Goal: Communication & Community: Answer question/provide support

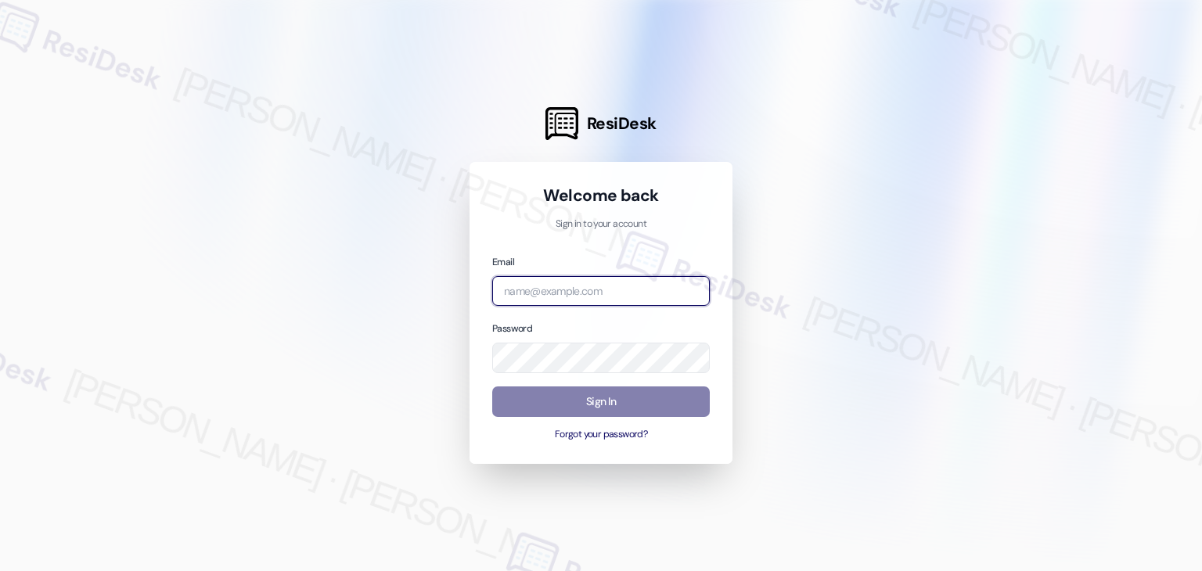
click at [569, 286] on input "email" at bounding box center [601, 291] width 218 height 31
paste input "[EMAIL_ADDRESS][PERSON_NAME][PERSON_NAME][DOMAIN_NAME]"
type input "[EMAIL_ADDRESS][PERSON_NAME][PERSON_NAME][DOMAIN_NAME]"
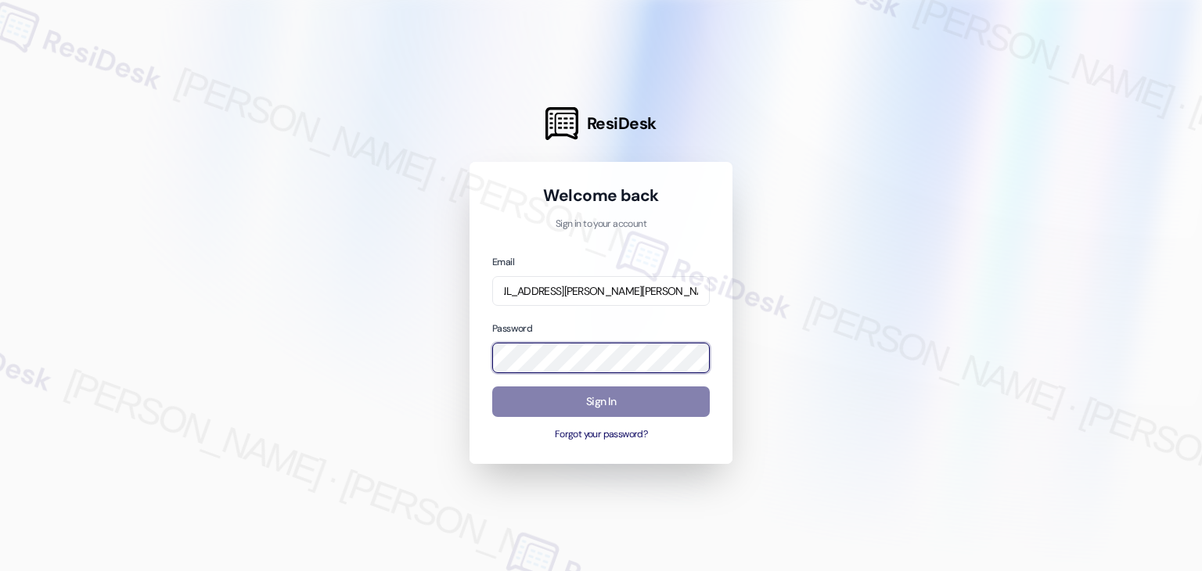
scroll to position [0, 0]
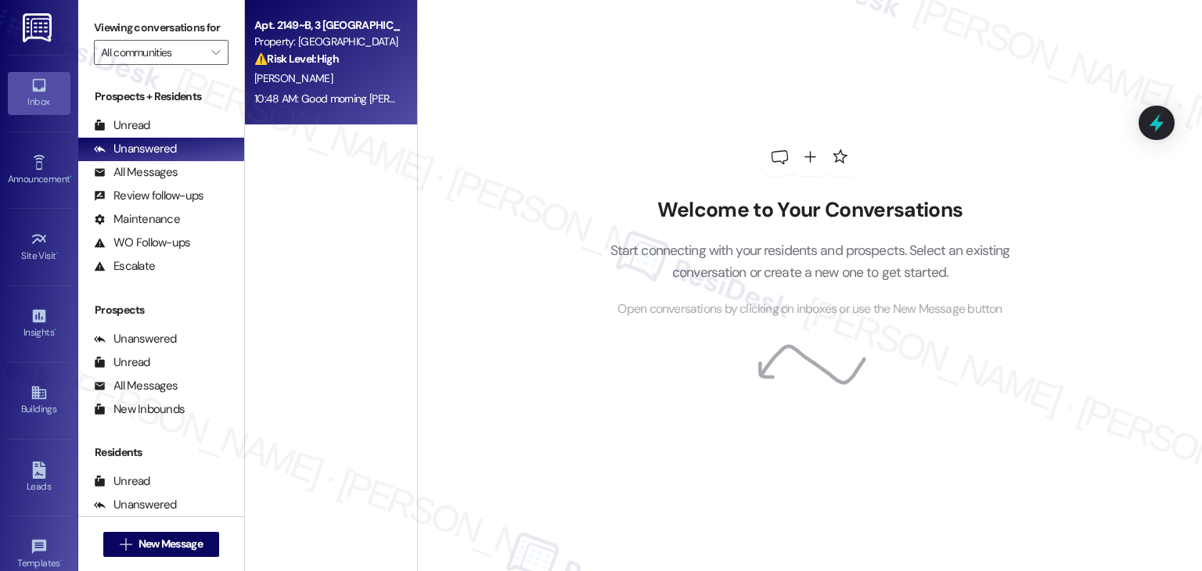
click at [314, 111] on div "Apt. 2149~B, 3 [GEOGRAPHIC_DATA] Property: [GEOGRAPHIC_DATA] ⚠️ Risk Level: Hig…" at bounding box center [331, 62] width 172 height 125
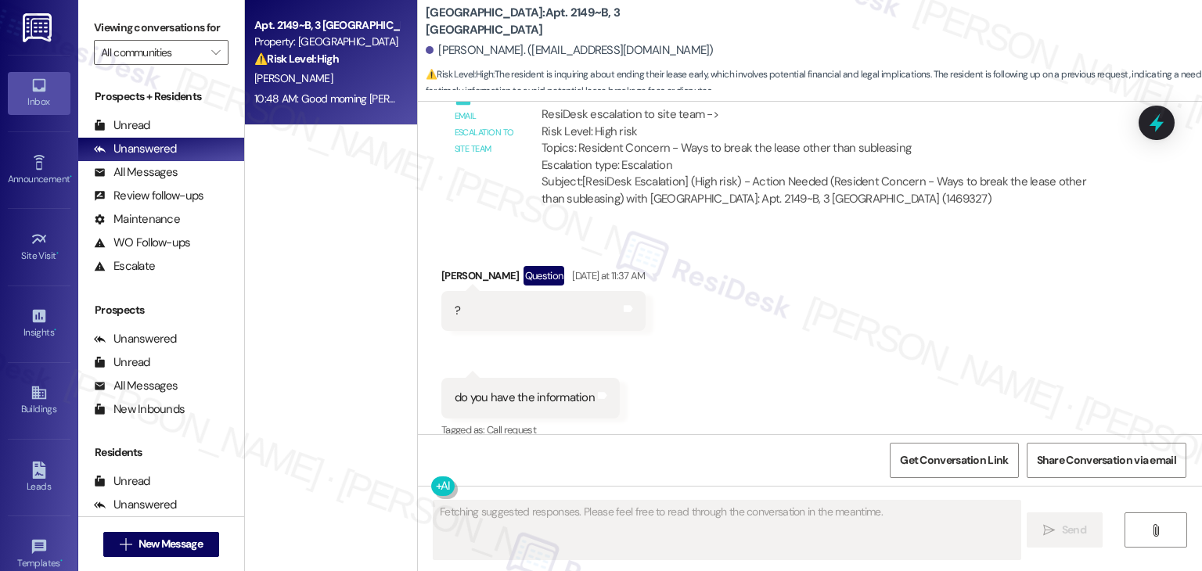
scroll to position [1973, 0]
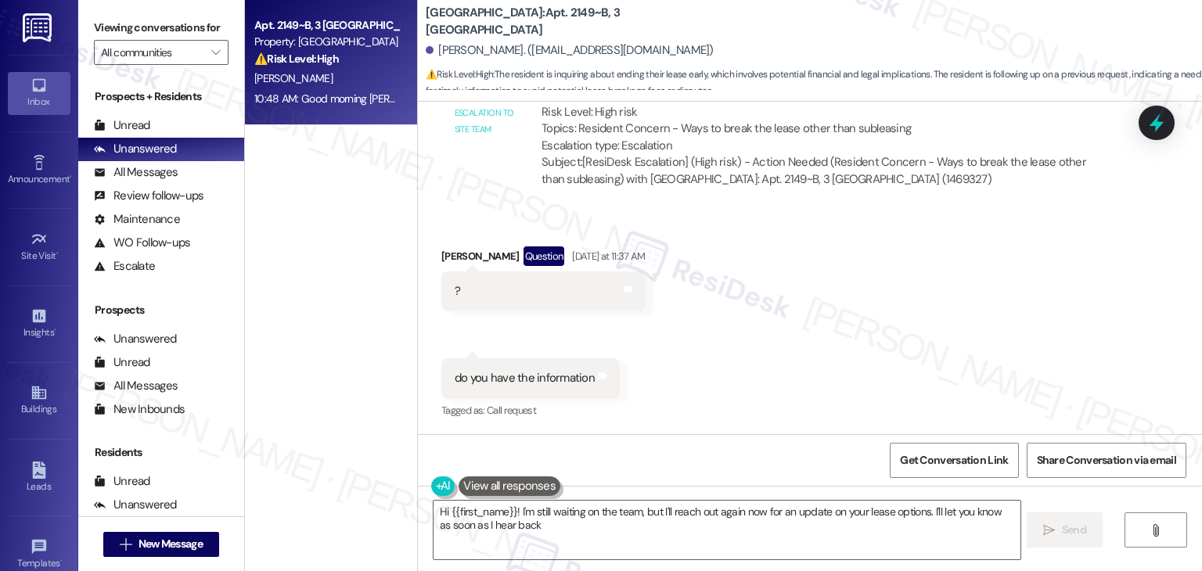
type textarea "Hi {{first_name}}! I'm still waiting on the team, but I'll reach out again now …"
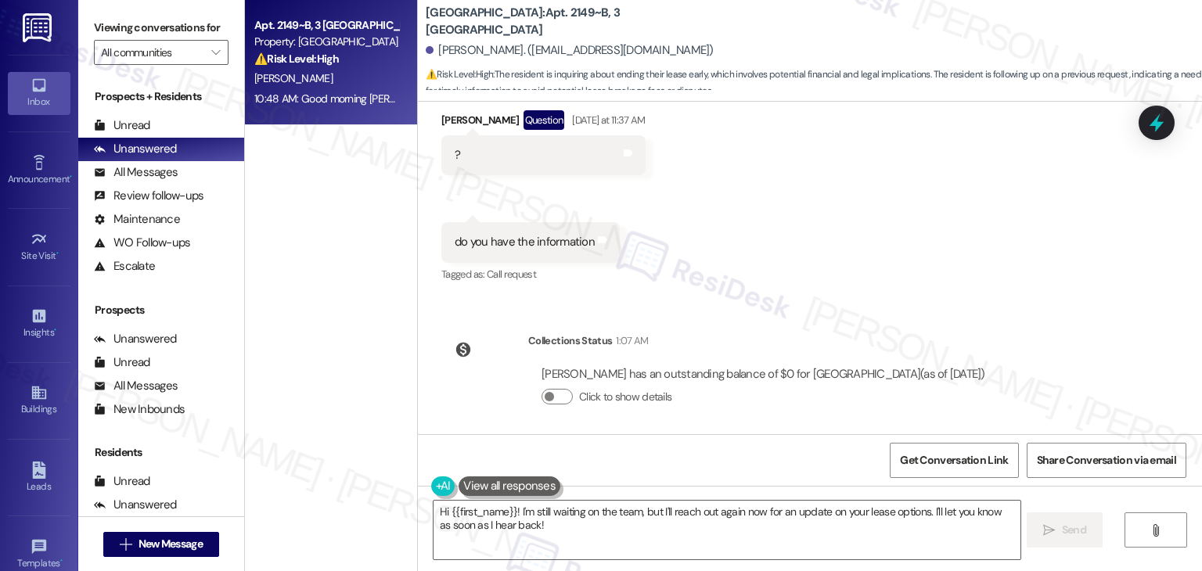
scroll to position [2266, 0]
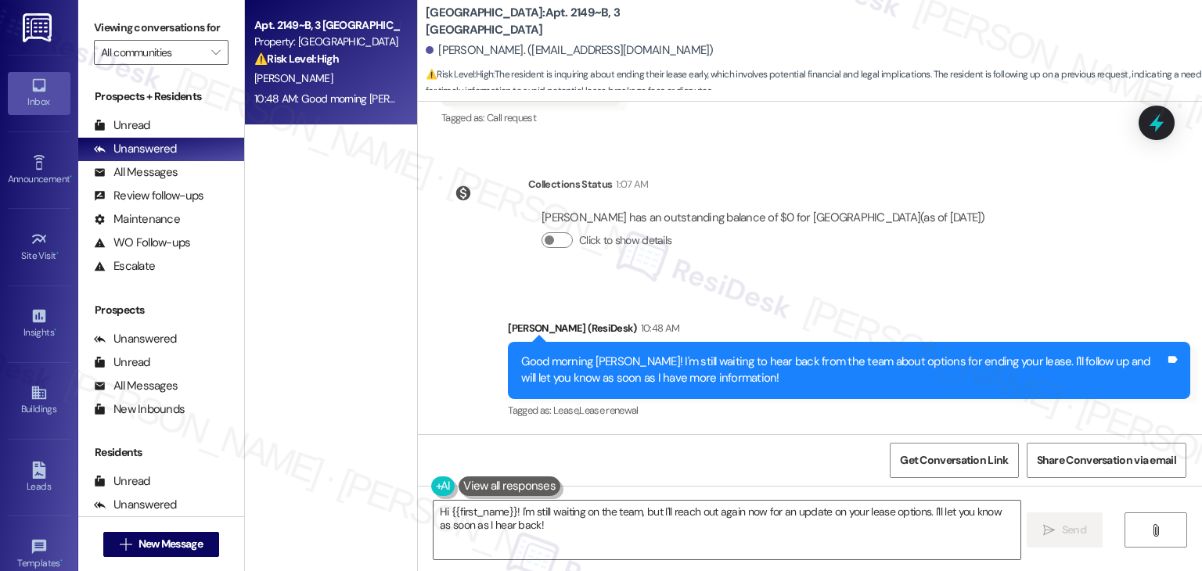
click at [820, 270] on div "[PERSON_NAME] has an outstanding balance of $0 for [GEOGRAPHIC_DATA] (as of [DA…" at bounding box center [763, 235] width 471 height 75
click at [376, 330] on div "Apt. 2149~B, 3 [GEOGRAPHIC_DATA] Property: [GEOGRAPHIC_DATA] ⚠️ Risk Level: Hig…" at bounding box center [331, 230] width 172 height 460
click at [379, 314] on div "Apt. 2149~B, 3 [GEOGRAPHIC_DATA] Property: [GEOGRAPHIC_DATA] ⚠️ Risk Level: Hig…" at bounding box center [331, 230] width 172 height 460
